Goal: Find specific page/section: Find specific page/section

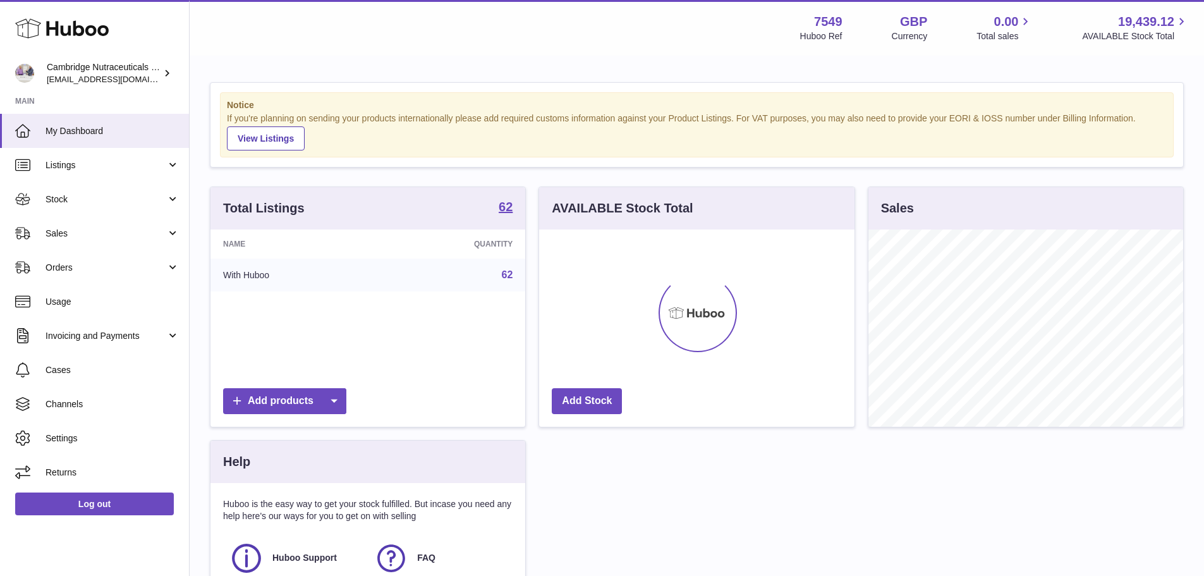
scroll to position [197, 315]
click at [43, 260] on link "Orders" at bounding box center [94, 267] width 189 height 34
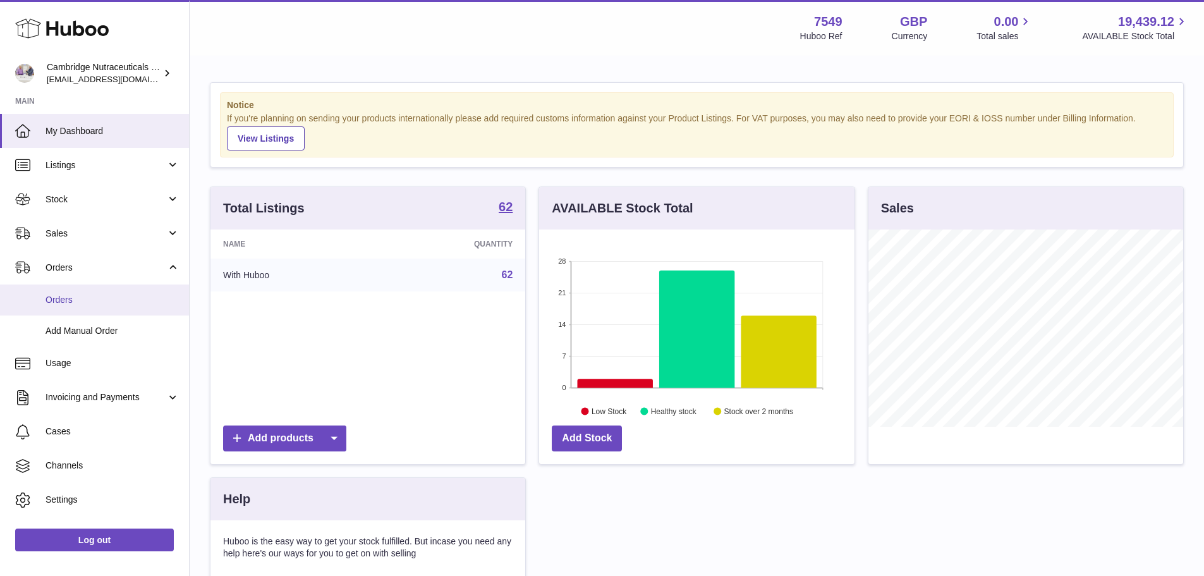
click at [47, 296] on span "Orders" at bounding box center [113, 300] width 134 height 12
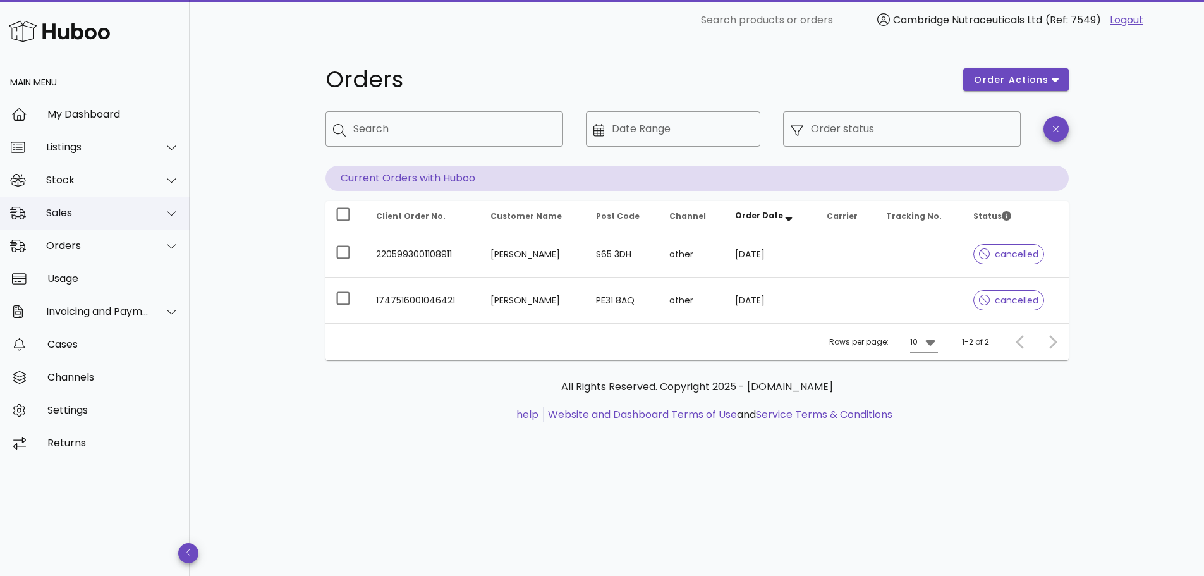
click at [119, 222] on div "Sales" at bounding box center [95, 213] width 190 height 33
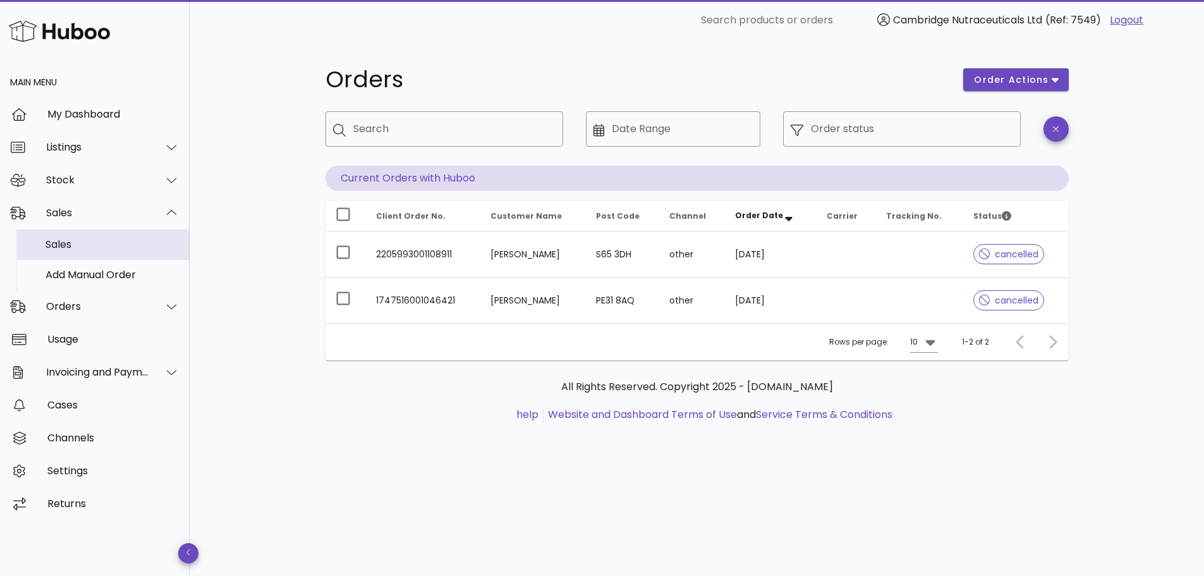
click at [121, 250] on div "Sales" at bounding box center [113, 244] width 134 height 12
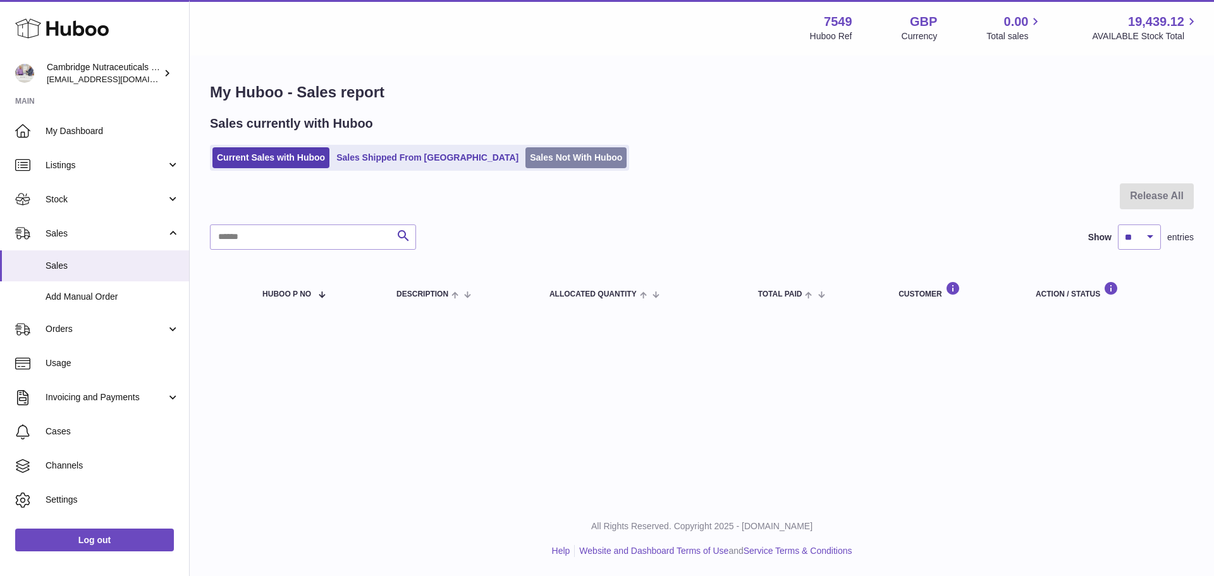
click at [525, 166] on link "Sales Not With Huboo" at bounding box center [575, 157] width 101 height 21
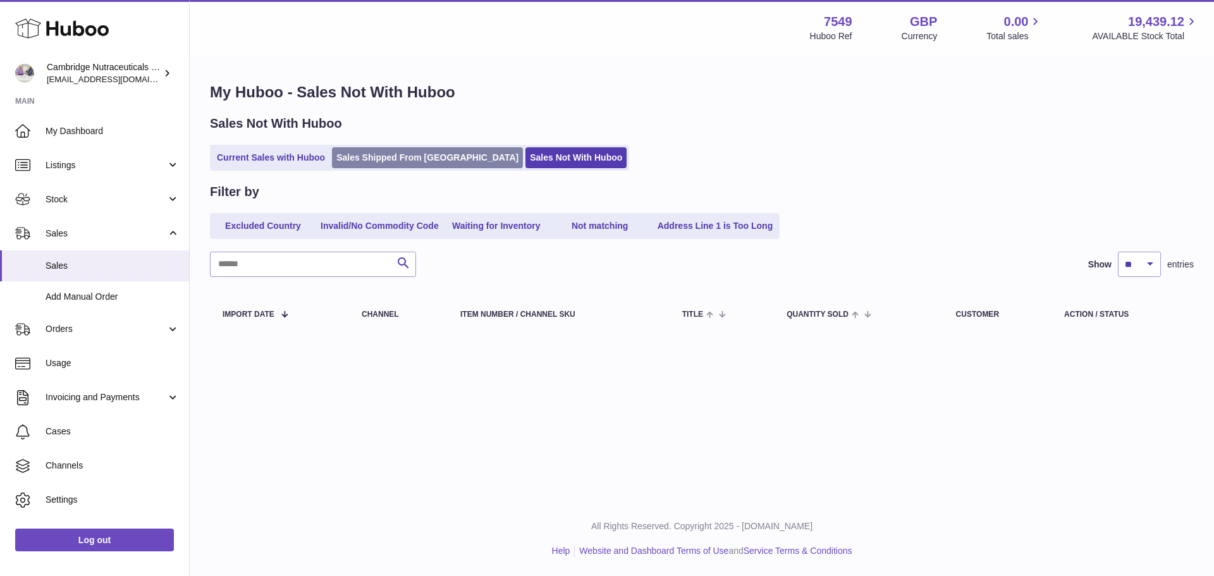
click at [414, 161] on link "Sales Shipped From [GEOGRAPHIC_DATA]" at bounding box center [427, 157] width 191 height 21
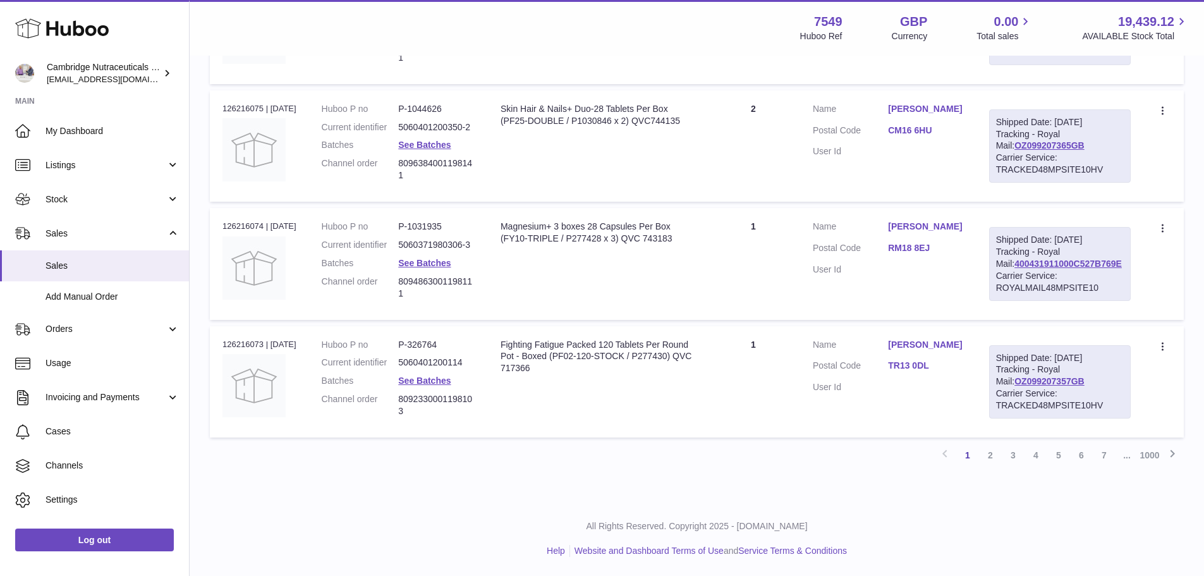
scroll to position [1154, 0]
